Goal: Connect with others: Connect with other users

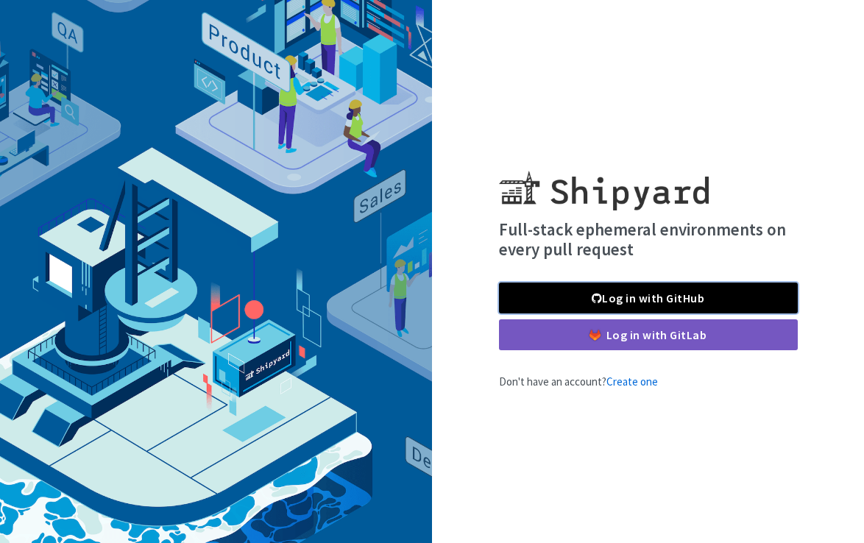
click at [569, 297] on link "Log in with GitHub" at bounding box center [648, 298] width 299 height 31
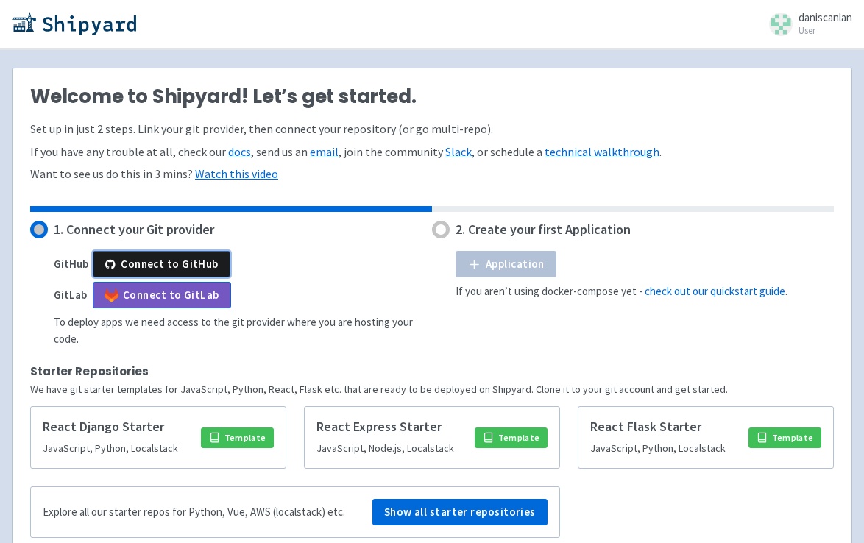
click at [191, 269] on button "Connect to GitHub" at bounding box center [162, 264] width 138 height 26
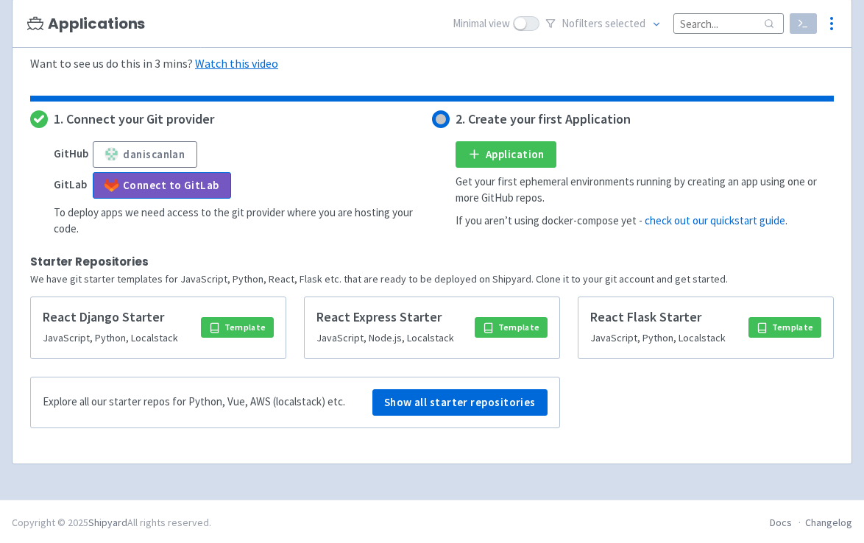
scroll to position [297, 0]
